Goal: Navigation & Orientation: Find specific page/section

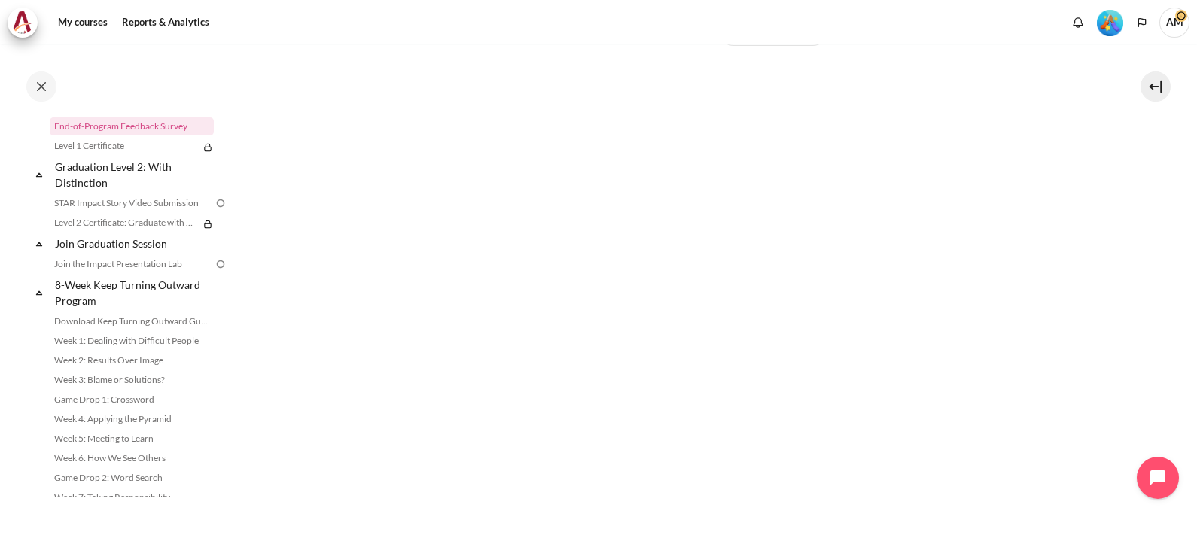
scroll to position [364, 0]
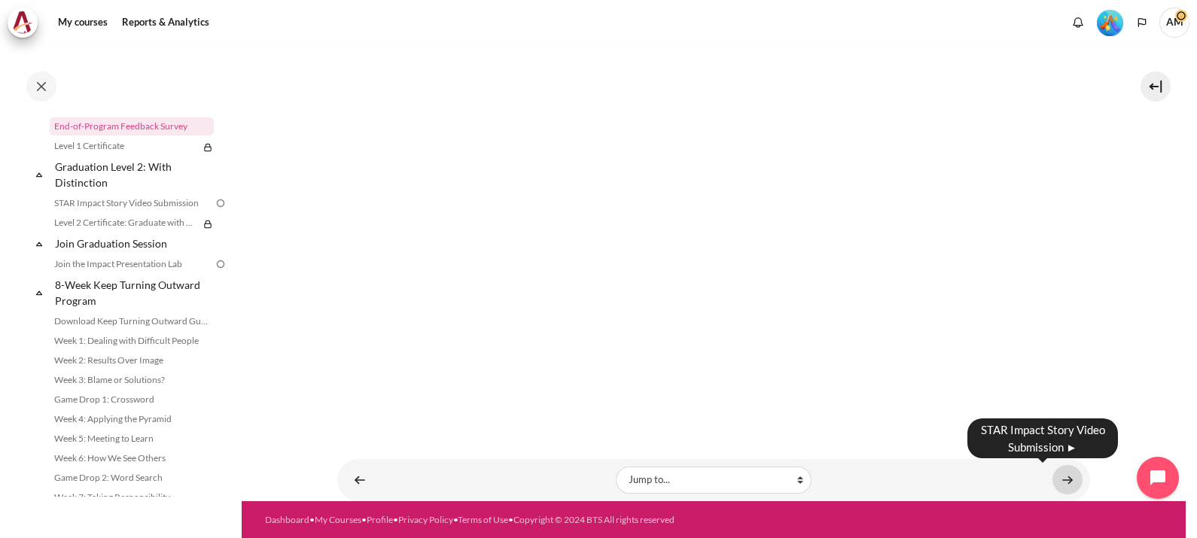
click at [1062, 486] on link "Content" at bounding box center [1068, 479] width 30 height 29
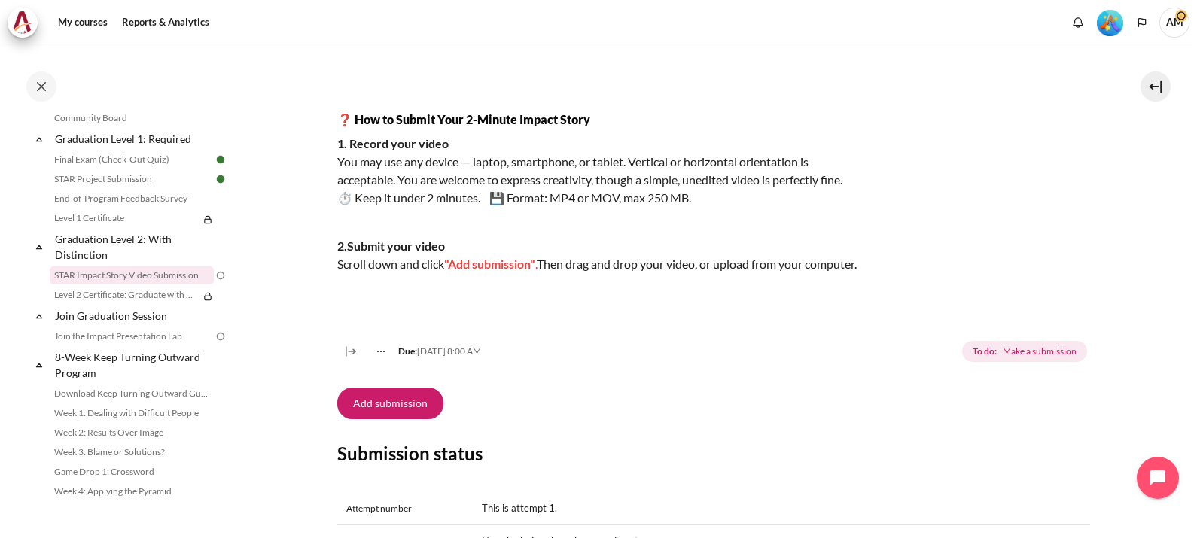
scroll to position [252, 0]
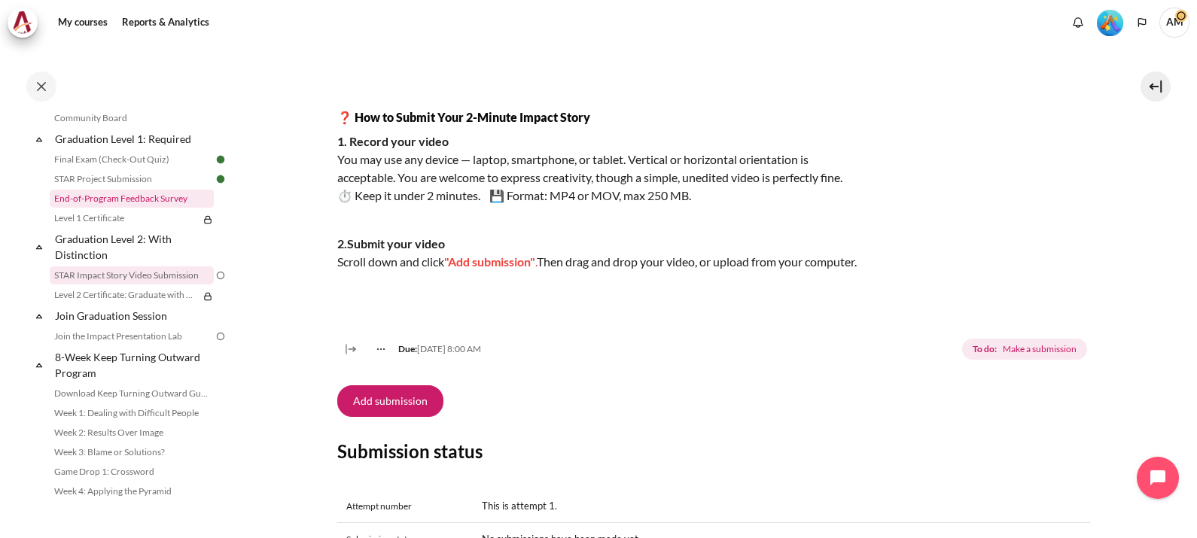
click at [142, 208] on link "End-of-Program Feedback Survey" at bounding box center [132, 199] width 164 height 18
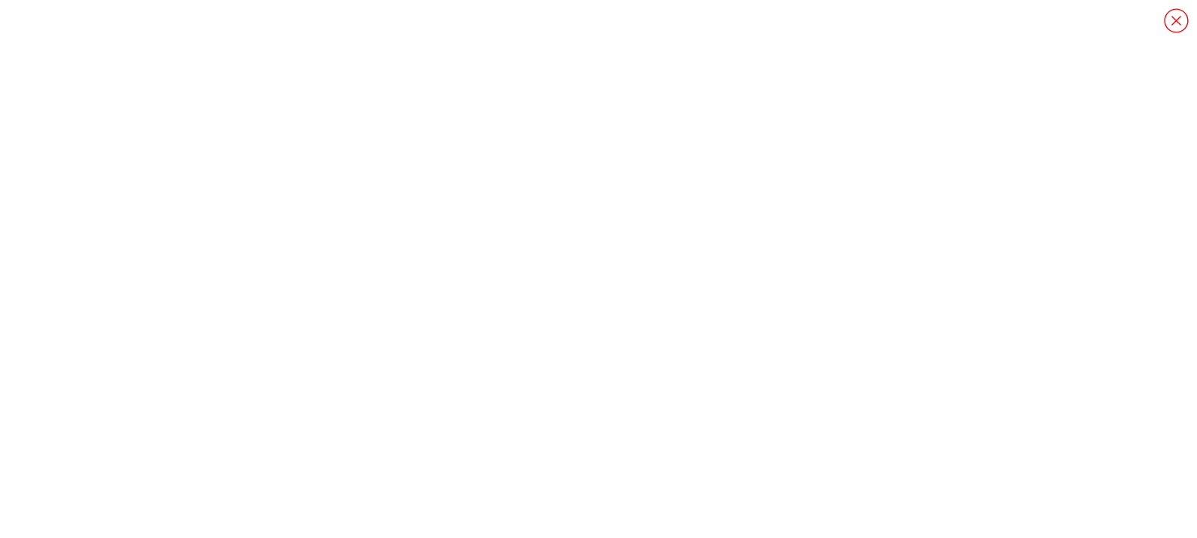
scroll to position [1541, 0]
click at [1175, 10] on icon "Content" at bounding box center [1176, 21] width 26 height 26
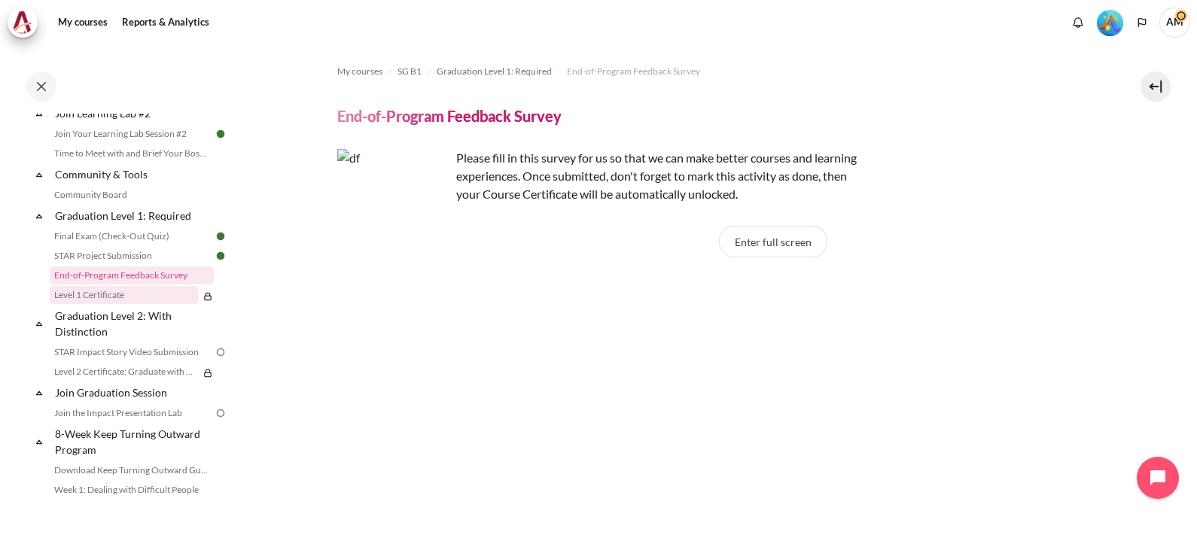
click at [119, 304] on link "Level 1 Certificate" at bounding box center [124, 295] width 149 height 18
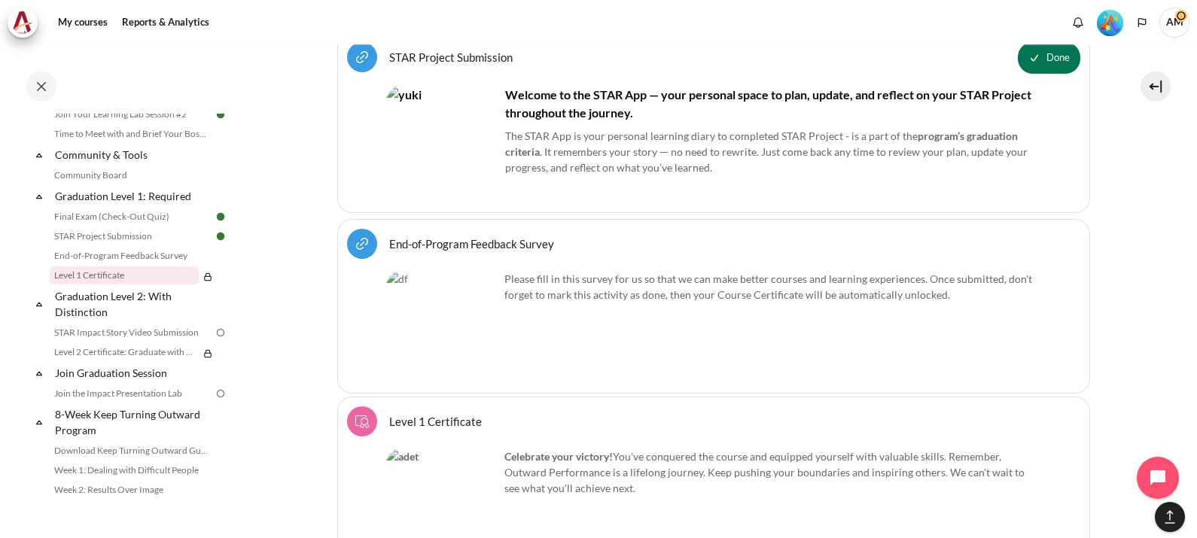
scroll to position [2184, 0]
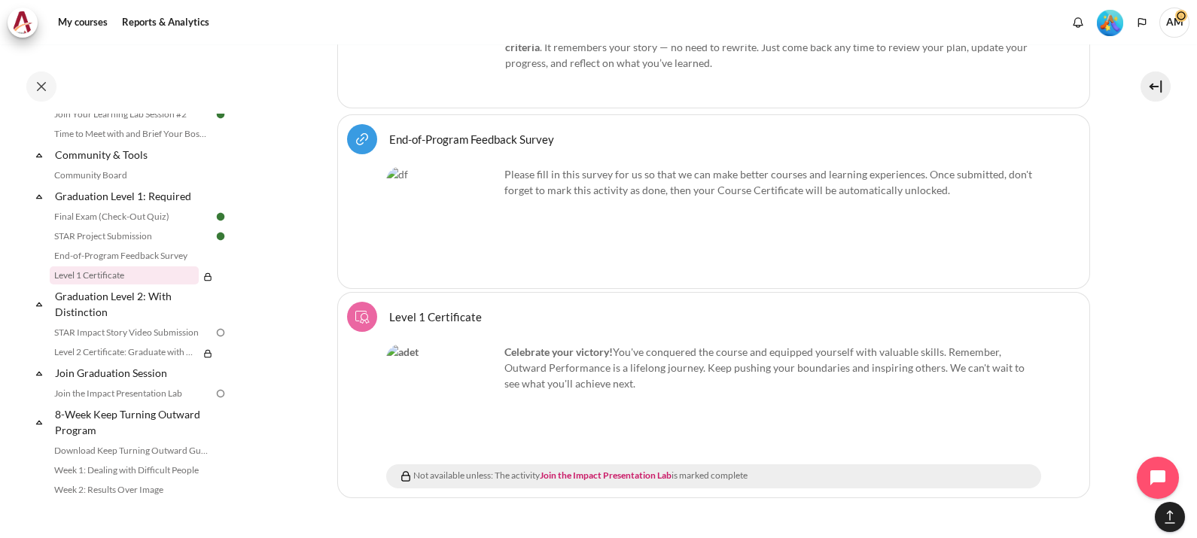
click at [439, 373] on img "Content" at bounding box center [442, 400] width 113 height 113
click at [356, 308] on img "Content" at bounding box center [362, 317] width 18 height 18
click at [537, 302] on div "Level 1 Certificate Course certificate" at bounding box center [713, 317] width 733 height 30
click at [475, 344] on img "Content" at bounding box center [442, 400] width 113 height 113
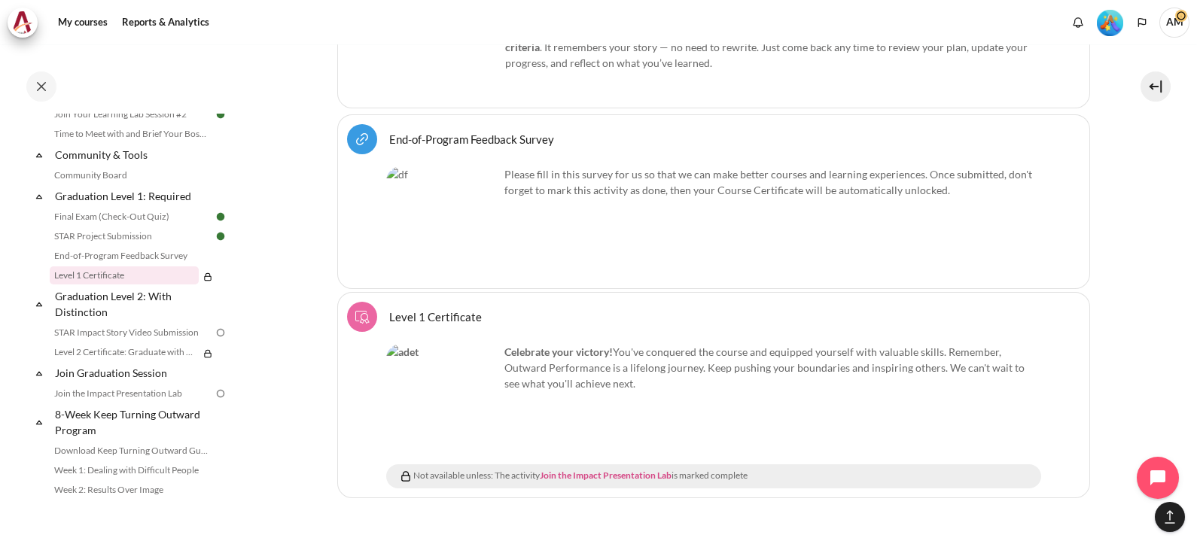
click at [605, 470] on link "Join the Impact Presentation Lab" at bounding box center [606, 475] width 132 height 11
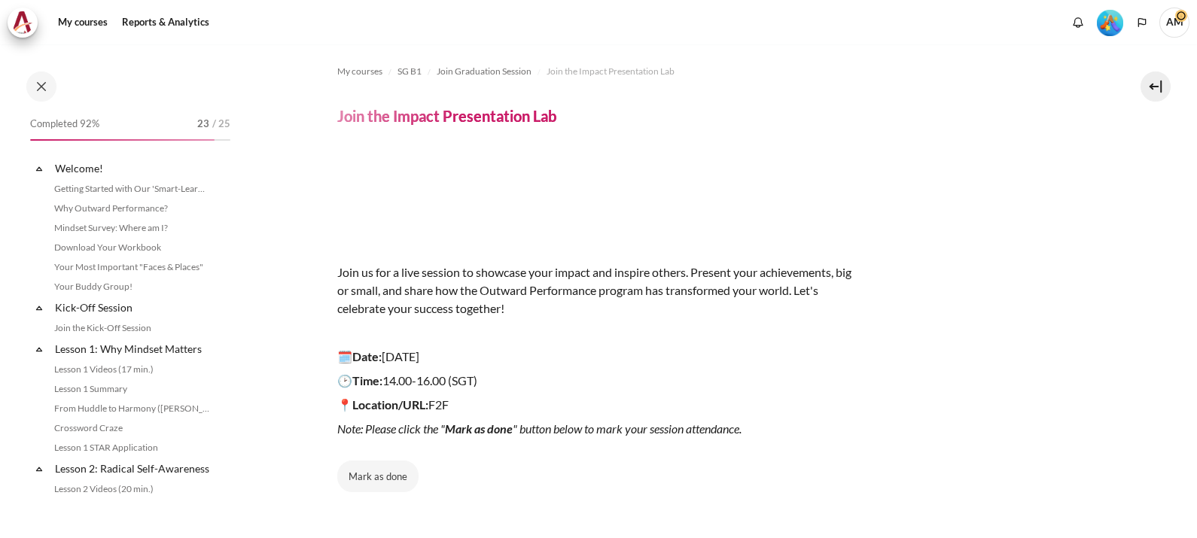
scroll to position [1679, 0]
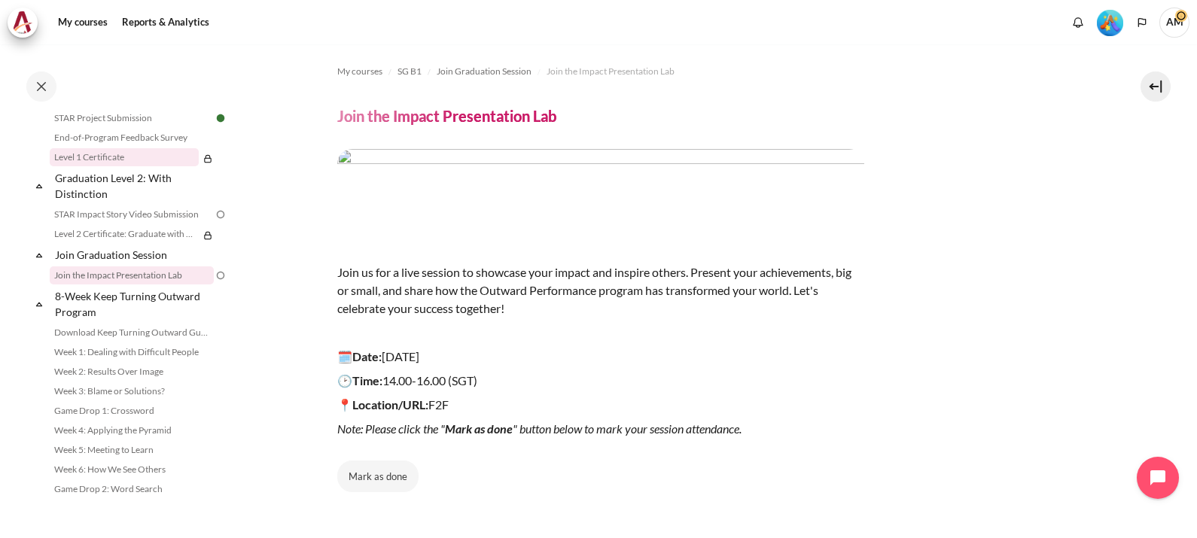
click at [148, 166] on link "Level 1 Certificate" at bounding box center [124, 157] width 149 height 18
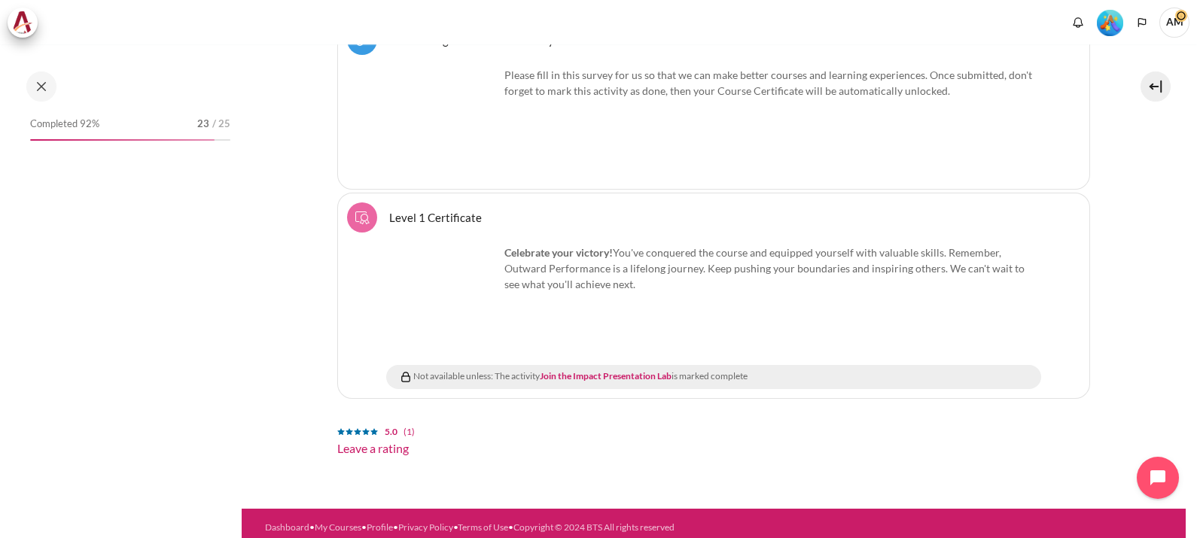
scroll to position [1561, 0]
